Goal: Information Seeking & Learning: Learn about a topic

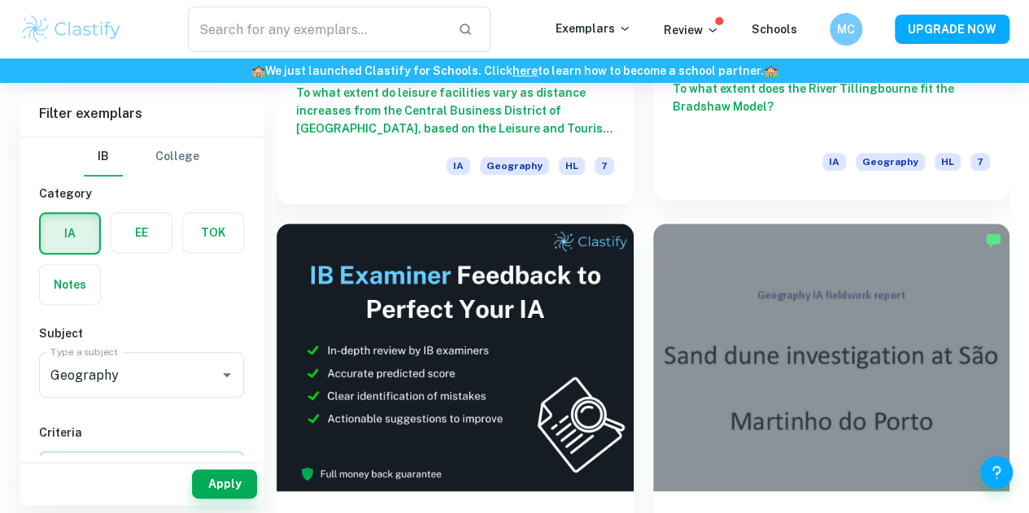
scroll to position [763, 0]
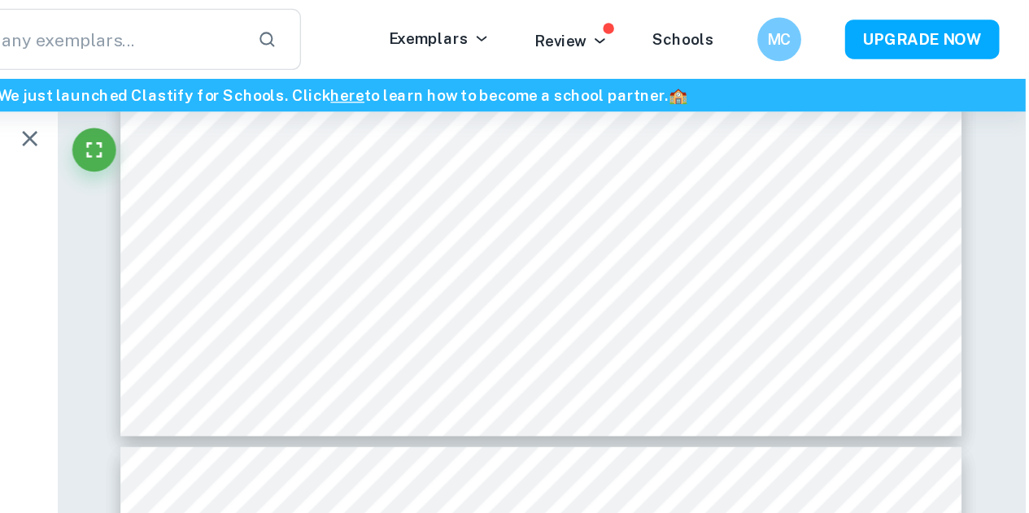
scroll to position [10614, 0]
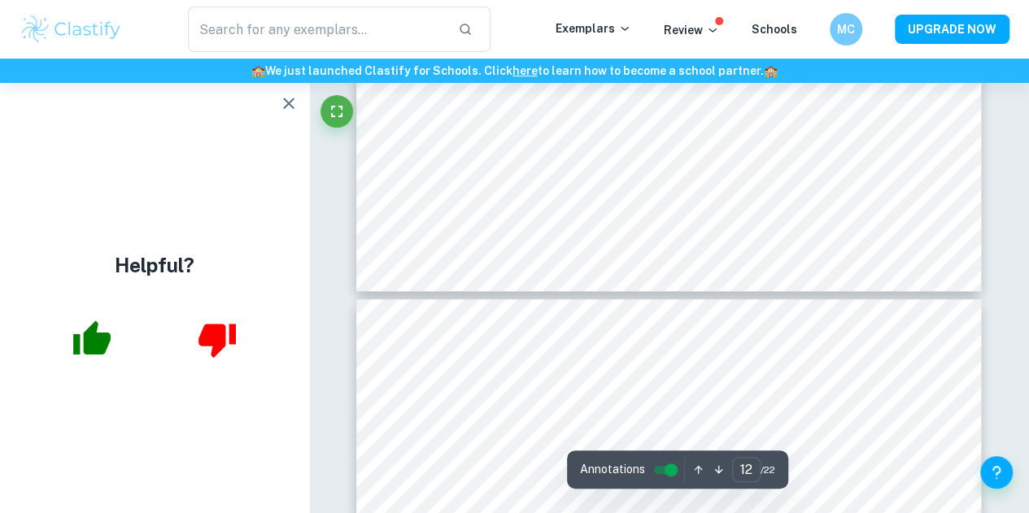
type input "13"
